Goal: Information Seeking & Learning: Learn about a topic

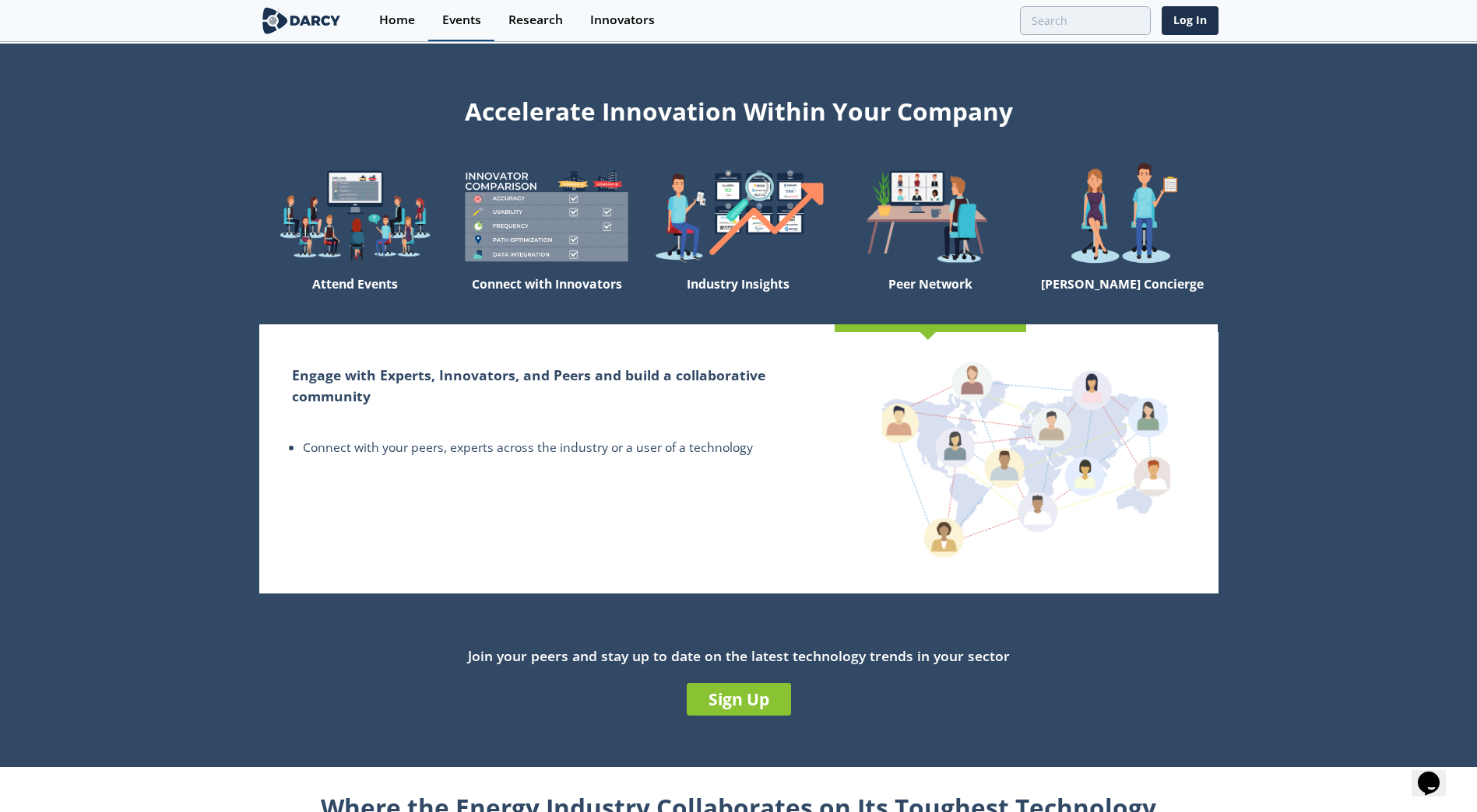
click at [446, 14] on div "Events" at bounding box center [461, 20] width 39 height 13
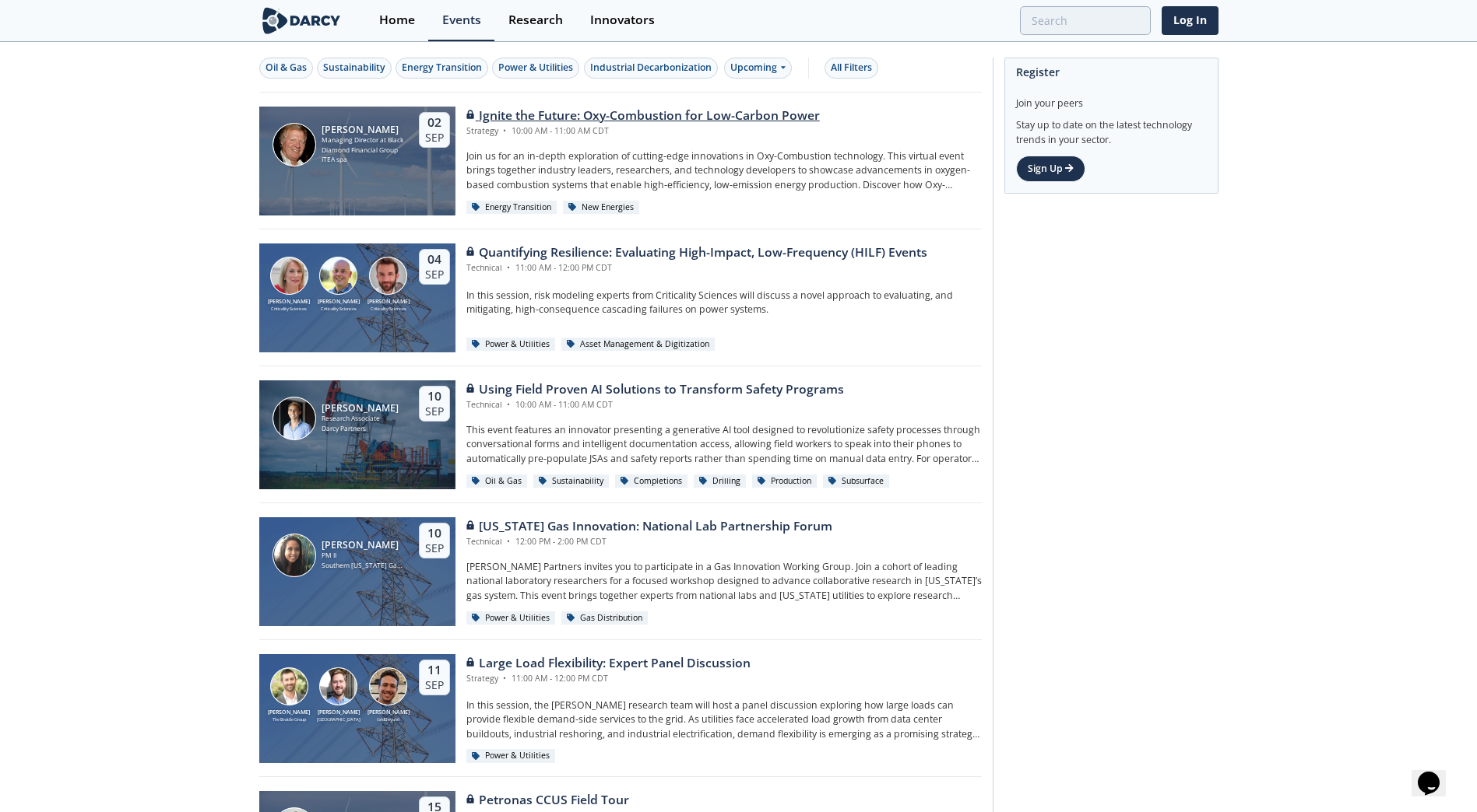
click at [766, 147] on div "Ignite the Future: Oxy-Combustion for Low-Carbon Power Strategy • 10:00 AM - 11…" at bounding box center [719, 160] width 527 height 109
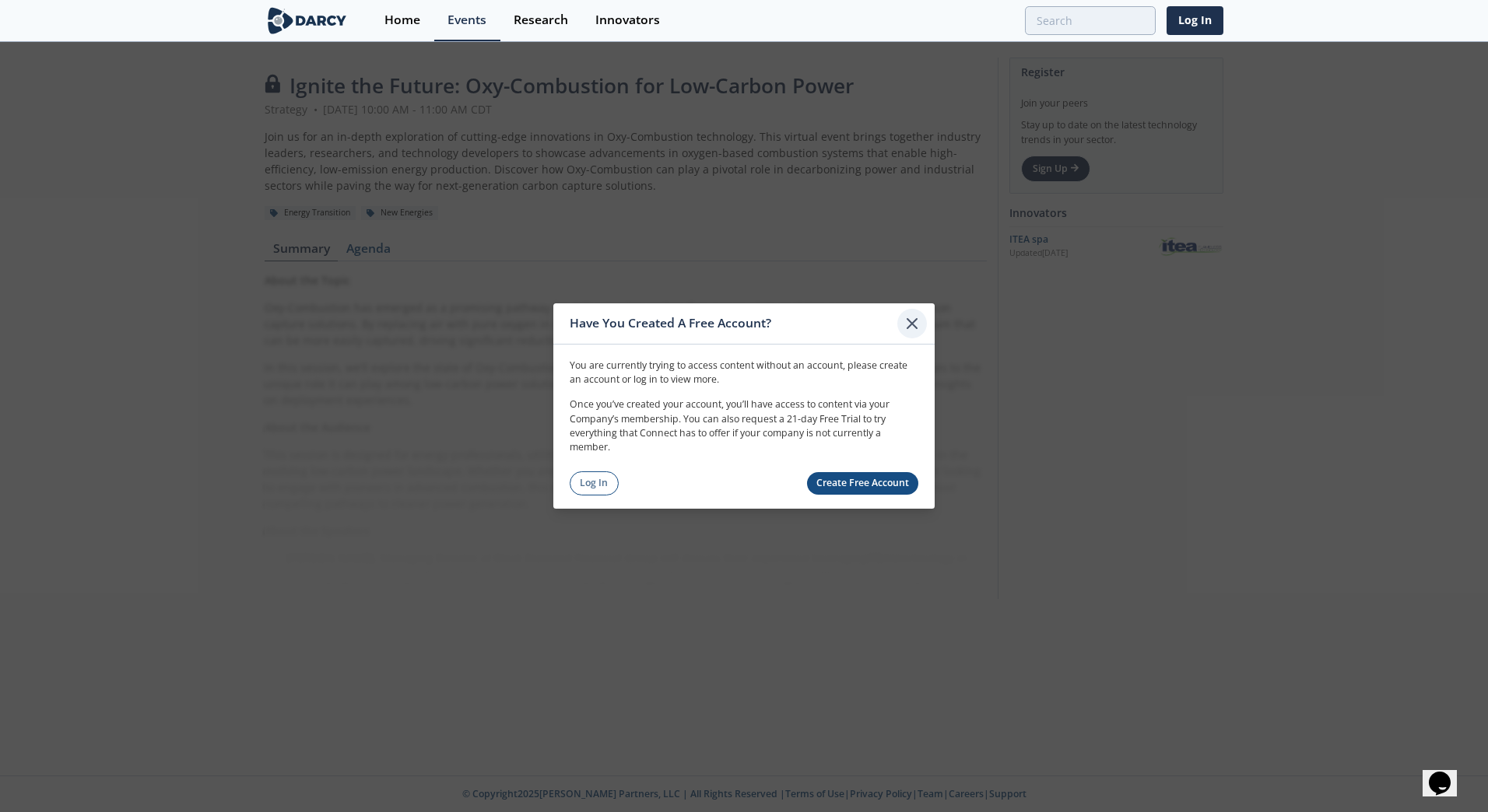
click at [916, 328] on icon at bounding box center [912, 323] width 9 height 9
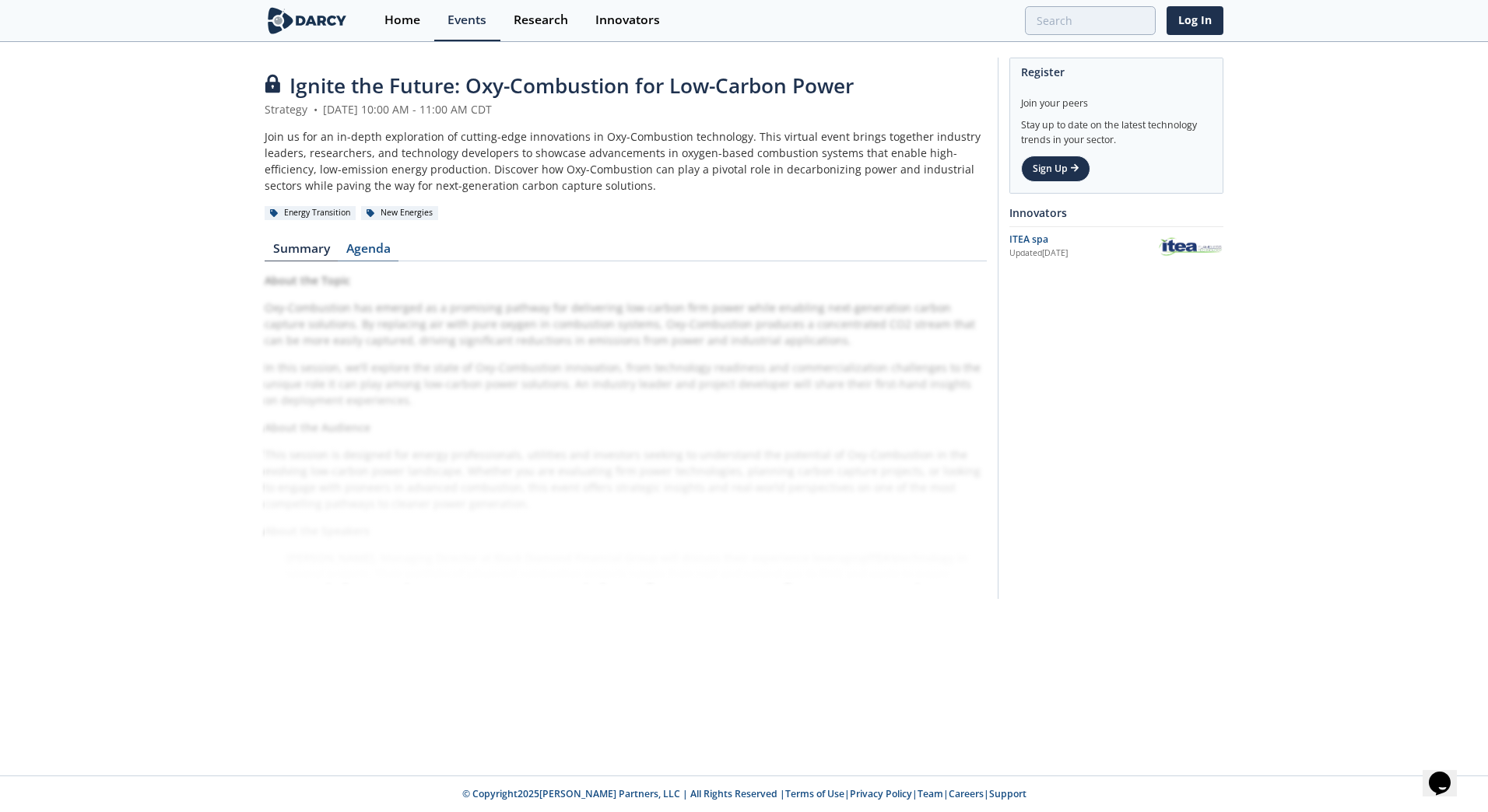
click at [376, 249] on link "Agenda" at bounding box center [368, 252] width 61 height 19
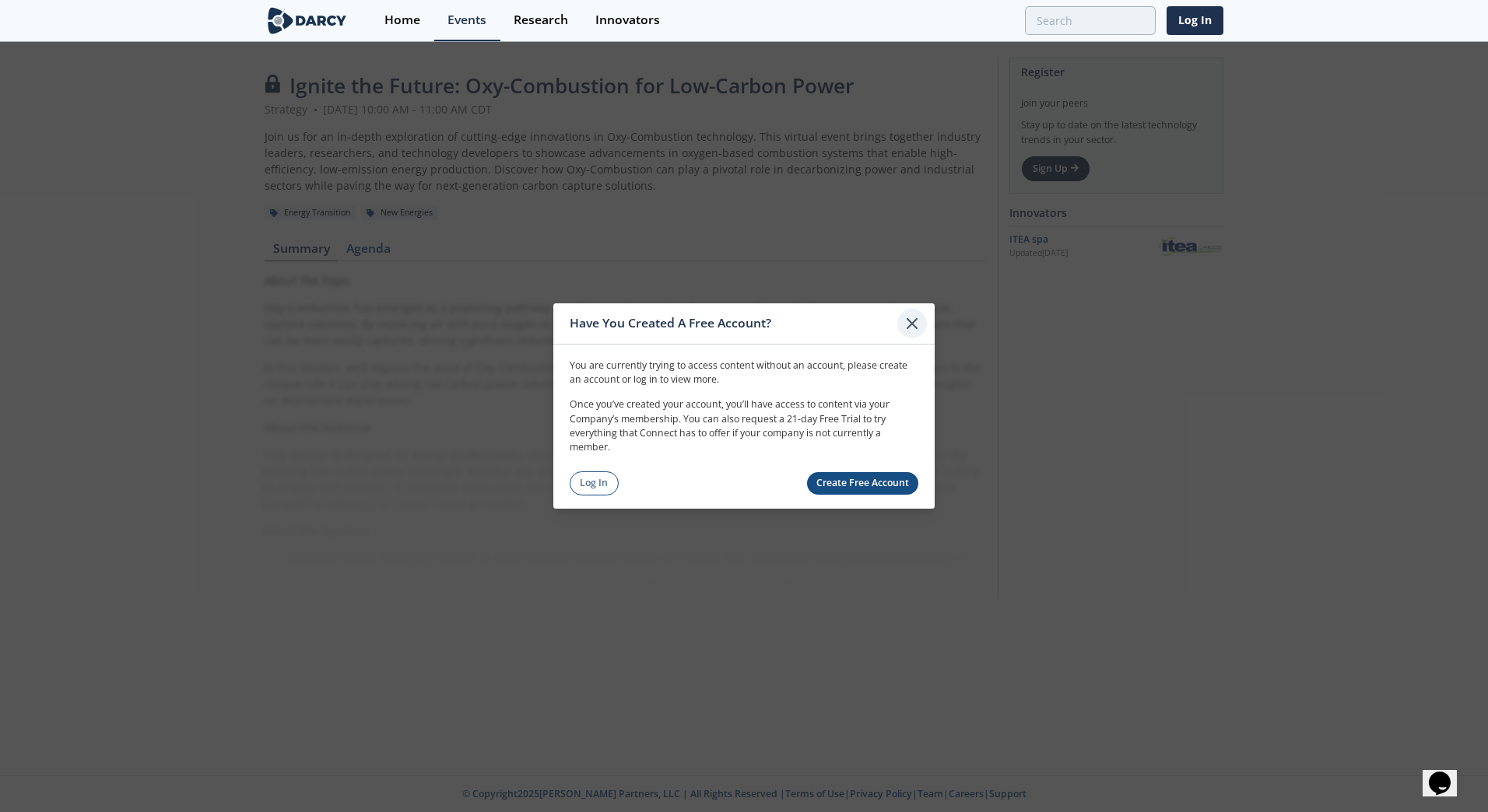
click at [925, 316] on div at bounding box center [912, 323] width 29 height 29
